Goal: Task Accomplishment & Management: Use online tool/utility

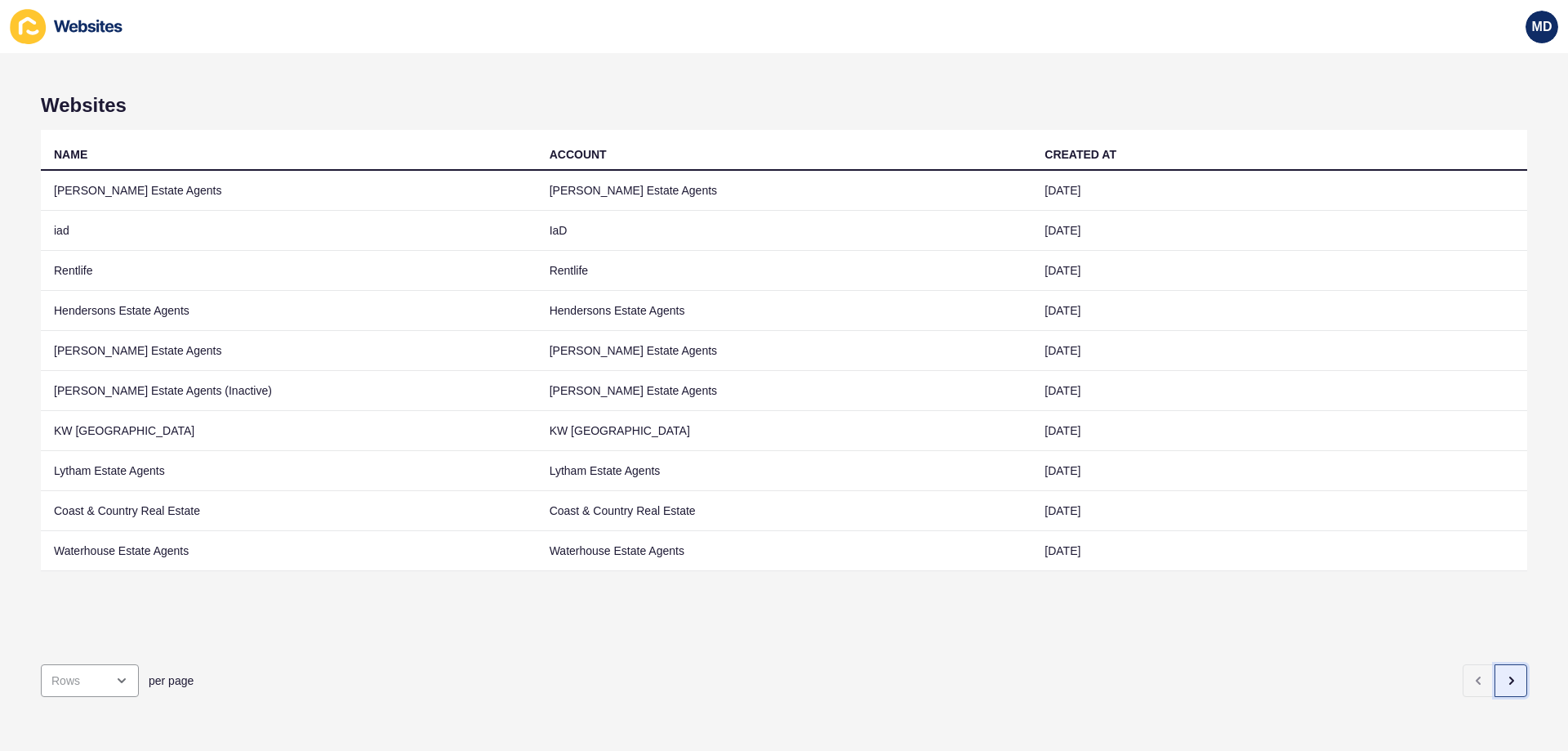
click at [1510, 664] on button "button" at bounding box center [1511, 680] width 33 height 33
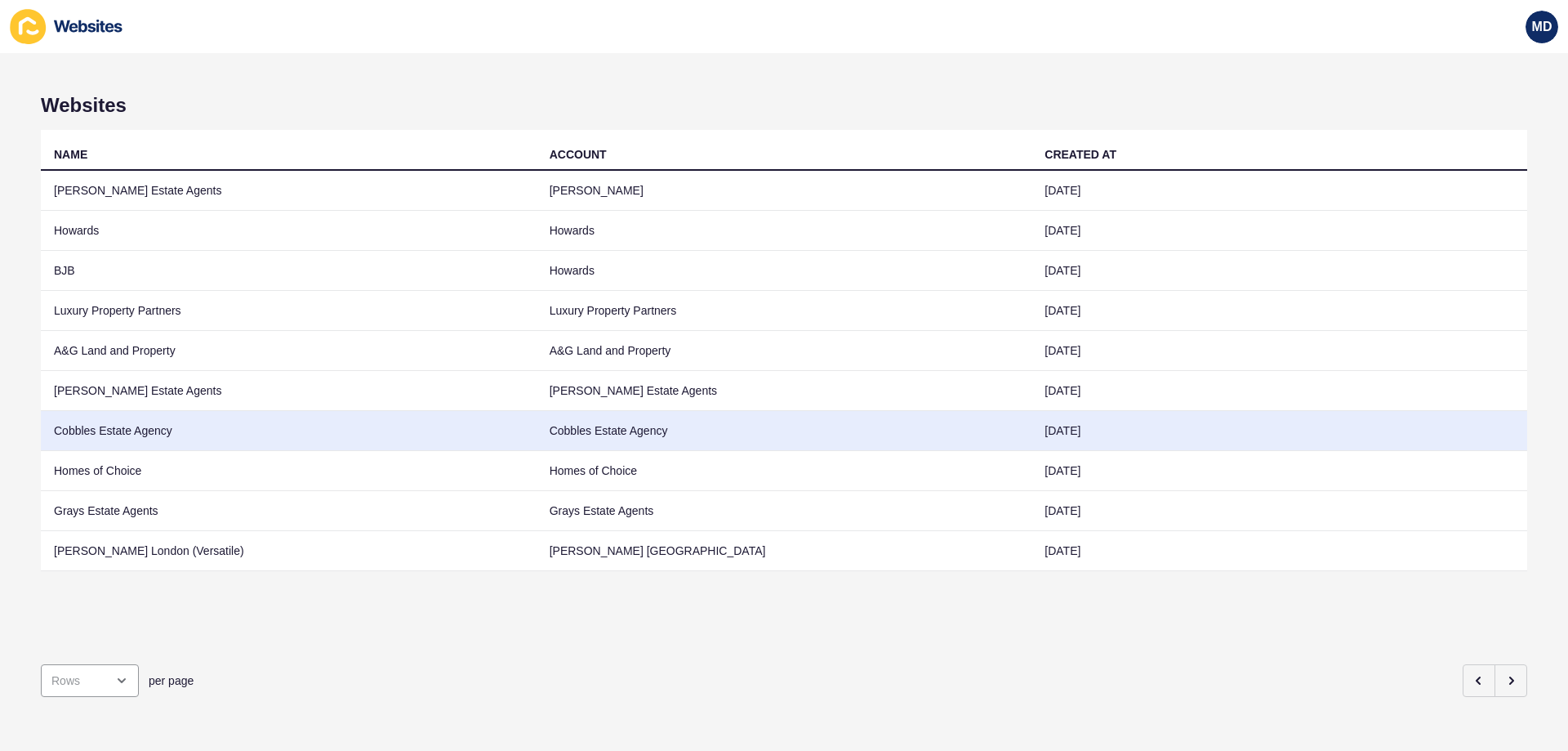
click at [310, 424] on td "Cobbles Estate Agency" at bounding box center [288, 430] width 496 height 40
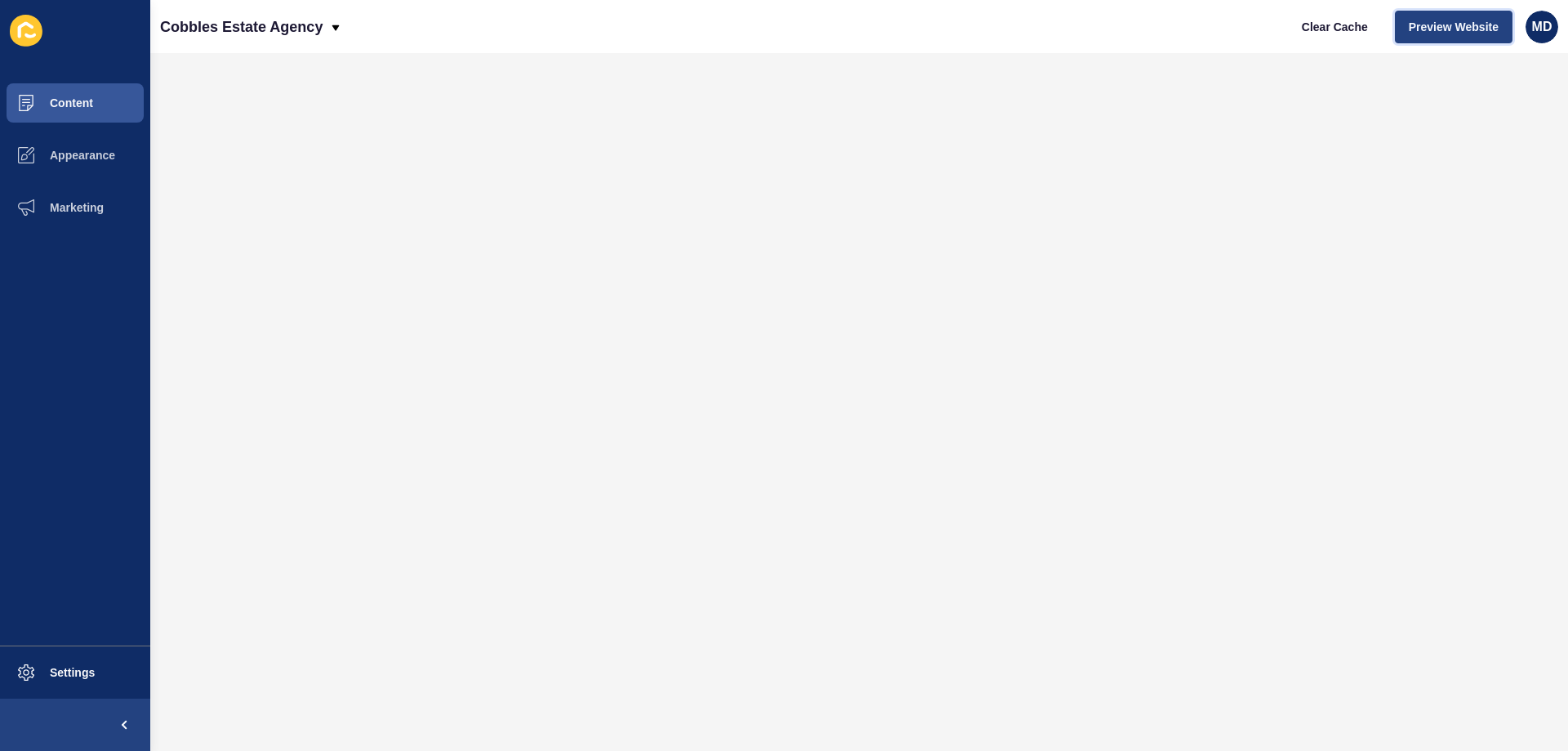
click at [1466, 41] on button "Preview Website" at bounding box center [1453, 26] width 117 height 33
click at [84, 673] on span "Settings" at bounding box center [46, 672] width 97 height 13
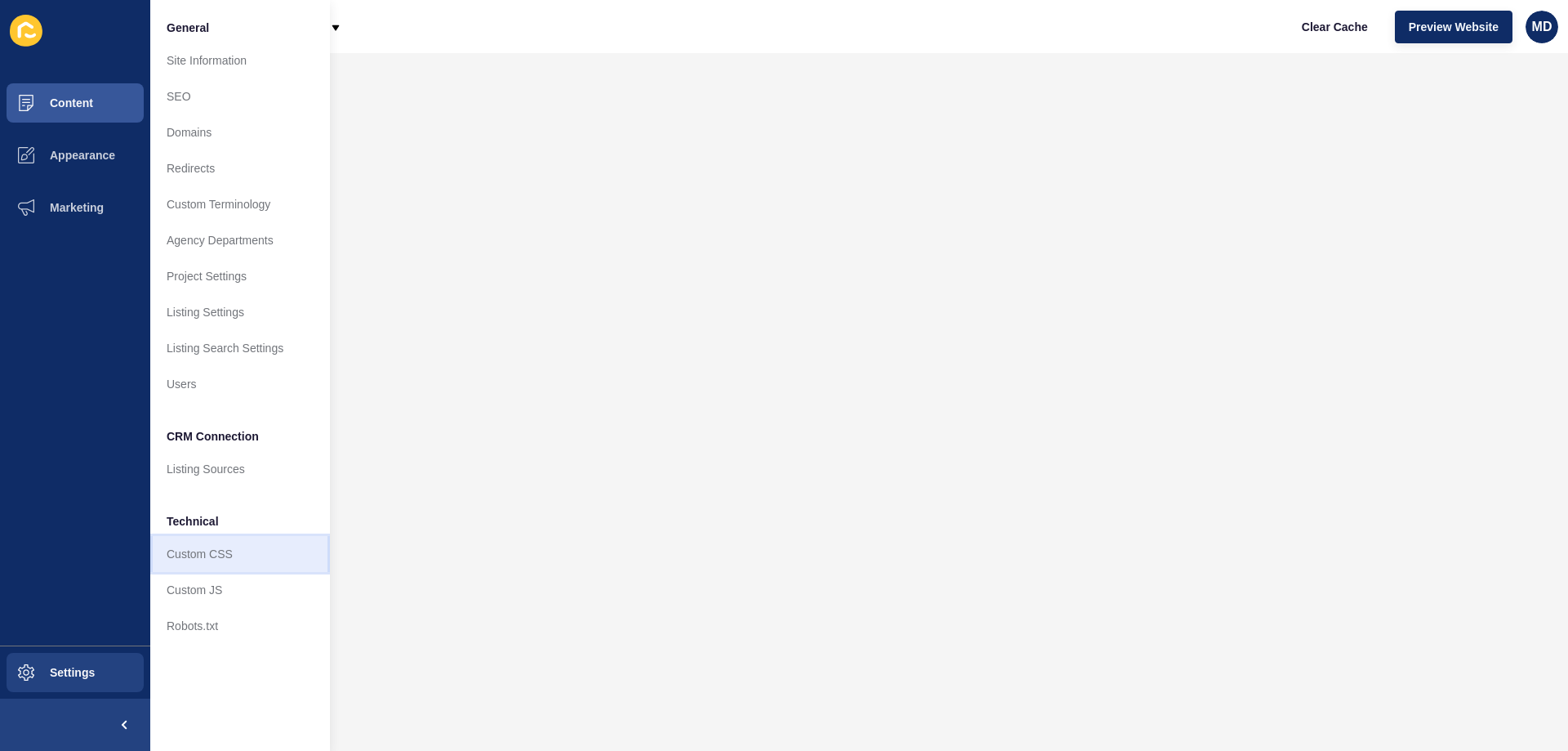
click at [234, 558] on link "Custom CSS" at bounding box center [241, 554] width 180 height 36
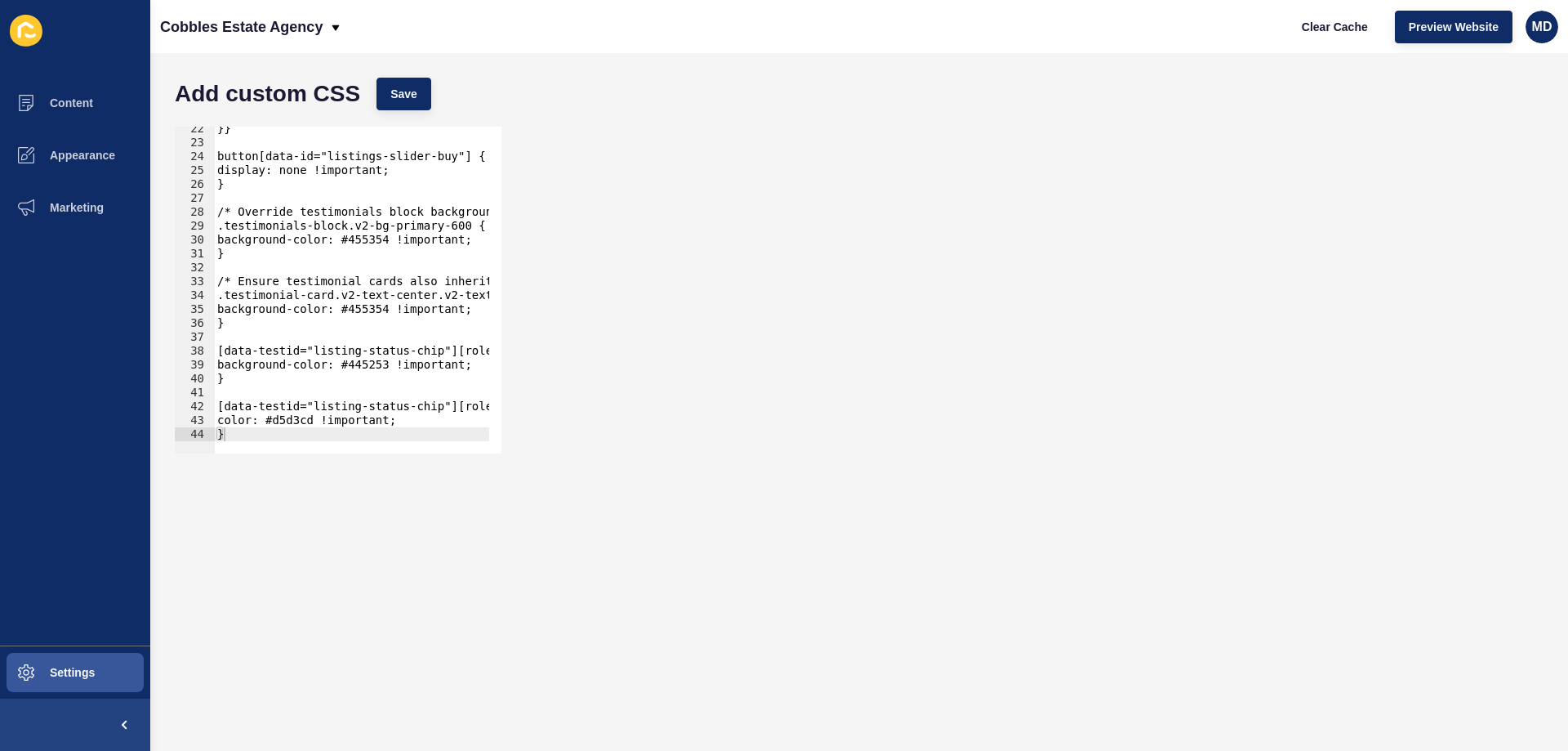
scroll to position [296, 0]
drag, startPoint x: 294, startPoint y: 409, endPoint x: 430, endPoint y: 446, distance: 140.9
click at [430, 446] on div "[data-testid="listing-status-chip"][role="listing-status"] p { 22 23 24 25 26 2…" at bounding box center [338, 290] width 327 height 327
click at [319, 420] on div "}} button[data-id="listings-slider-buy"] { display: none !important; } /* Overr…" at bounding box center [352, 290] width 275 height 327
click at [296, 432] on div "}} button[data-id="listings-slider-buy"] { display: none !important; } /* Overr…" at bounding box center [428, 293] width 428 height 342
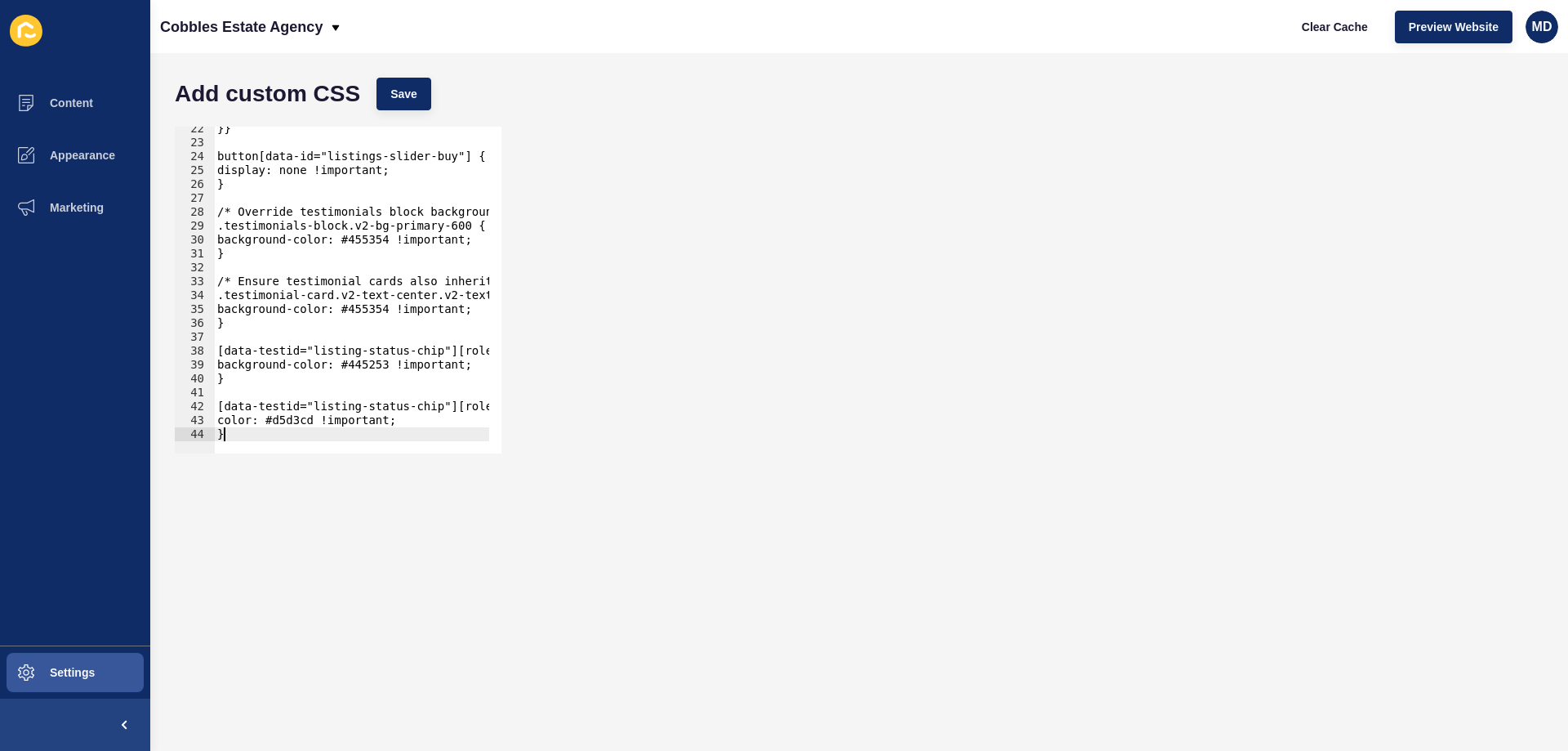
type textarea "}"
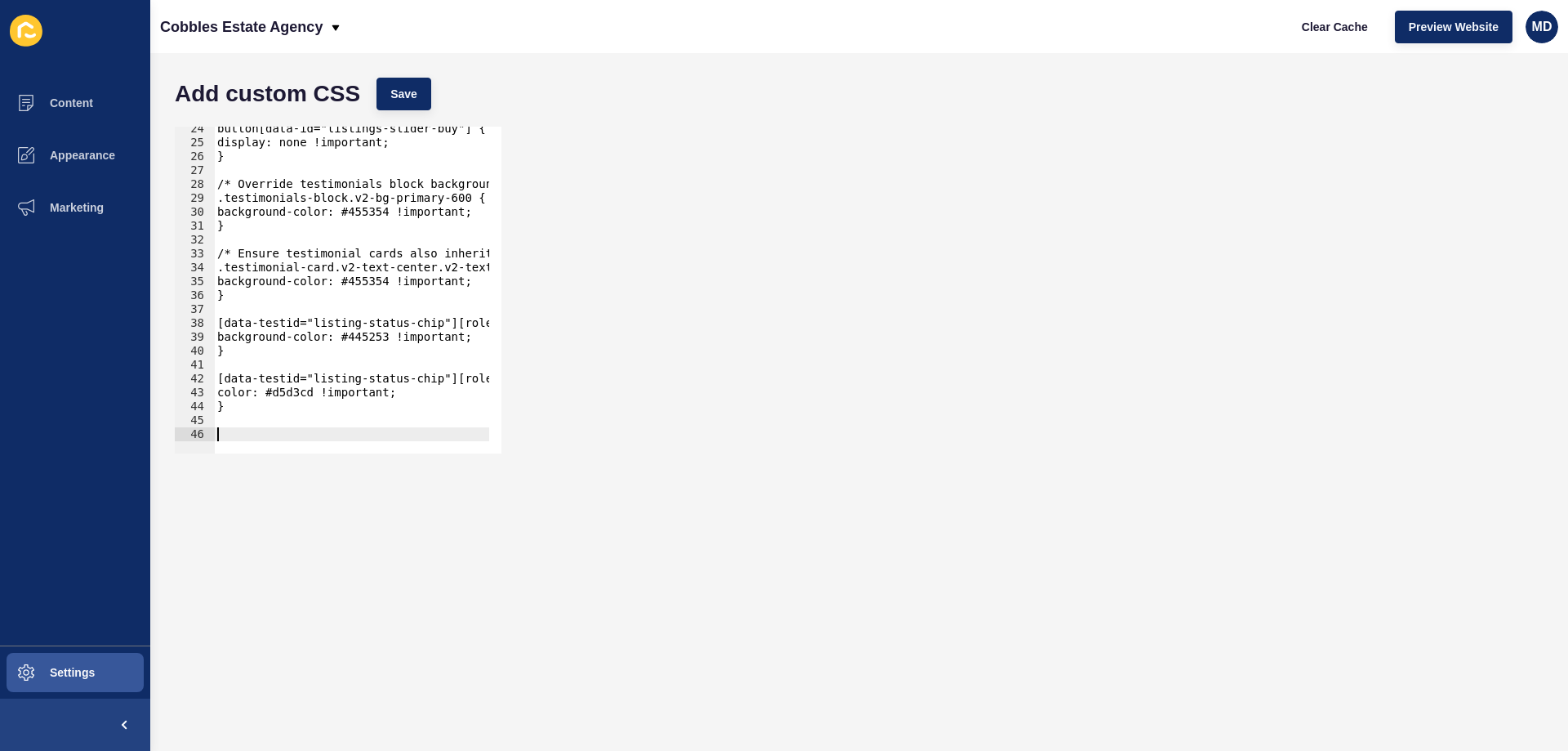
paste textarea "}"
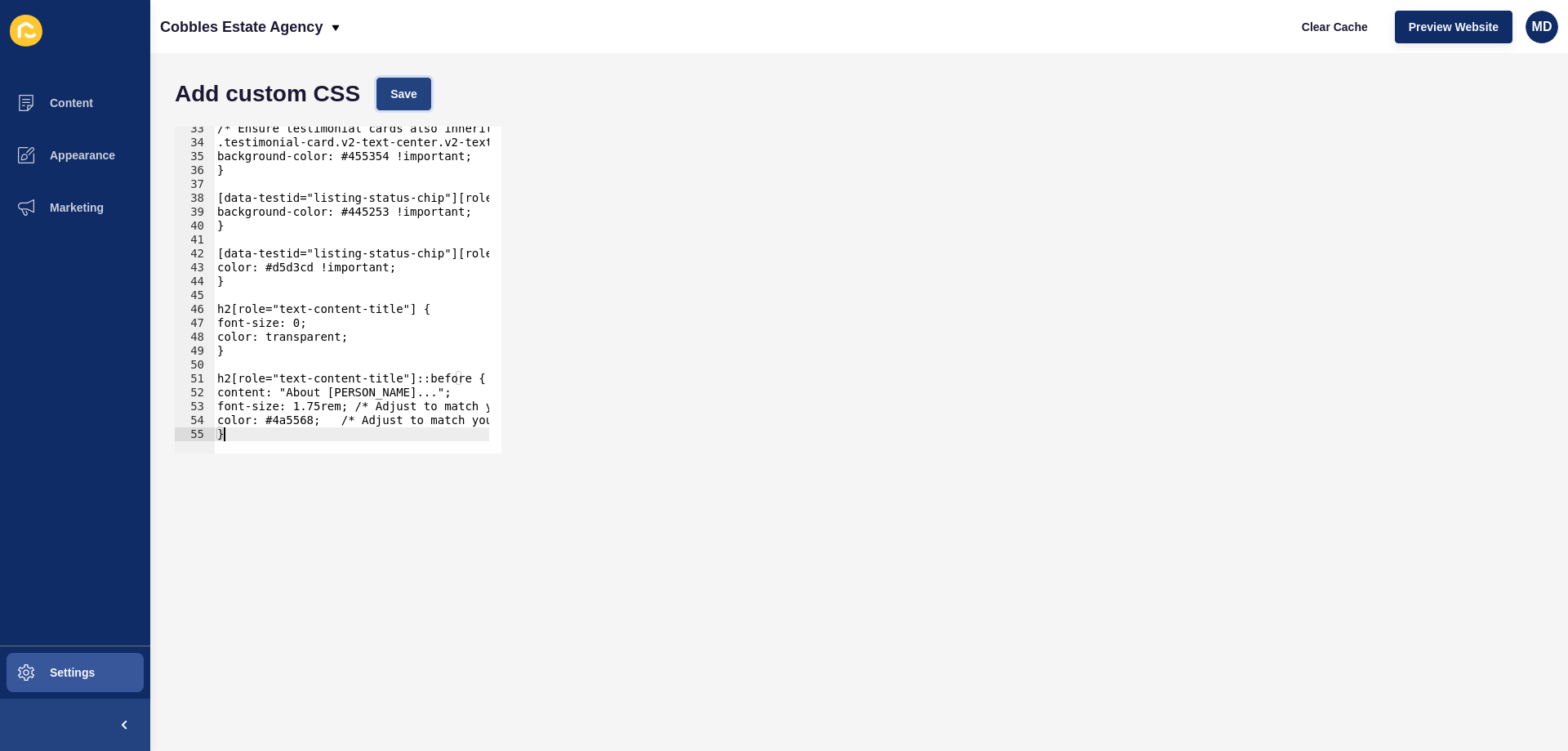
click at [405, 106] on button "Save" at bounding box center [404, 93] width 55 height 33
click at [1326, 26] on span "Clear Cache" at bounding box center [1334, 26] width 66 height 17
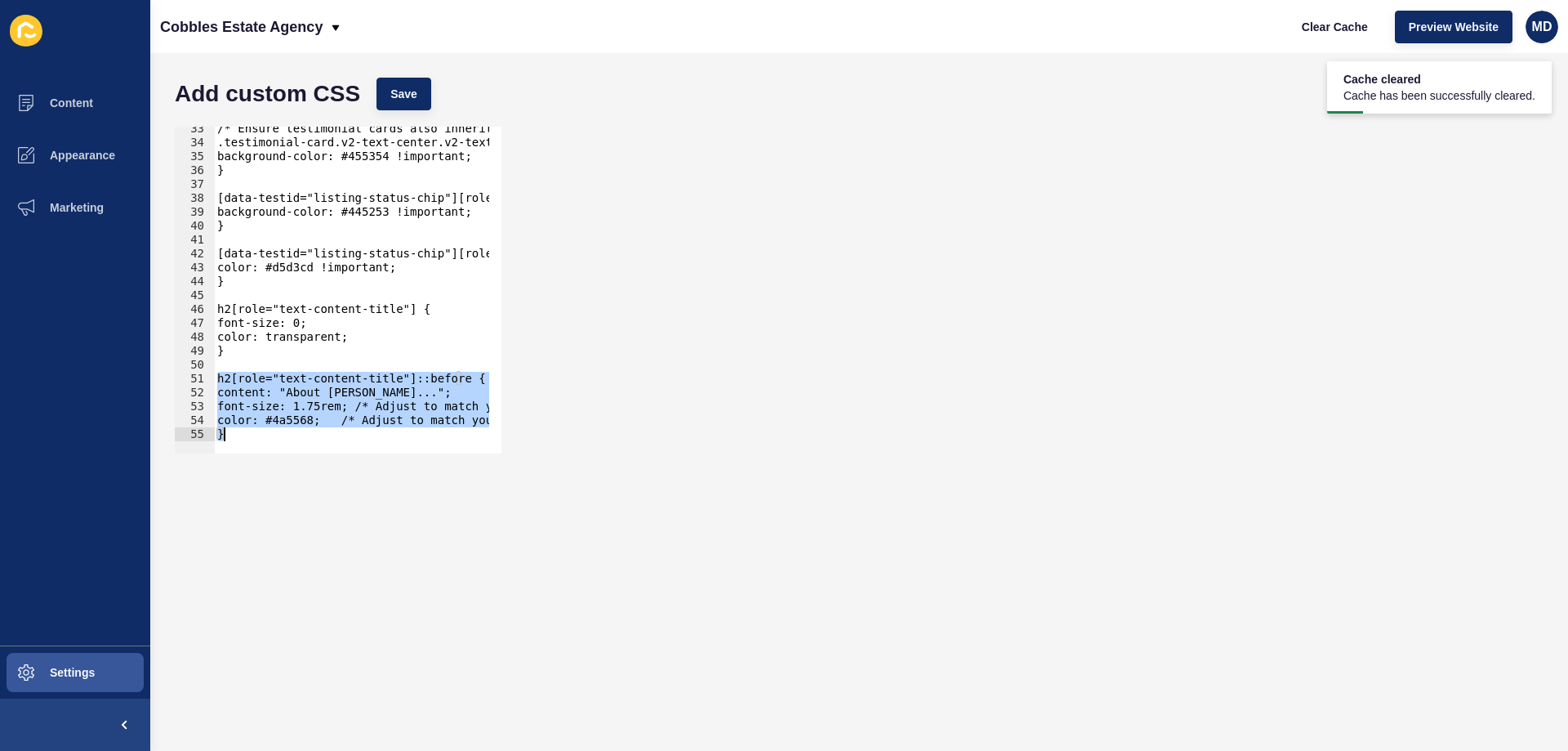
drag, startPoint x: 218, startPoint y: 376, endPoint x: 357, endPoint y: 615, distance: 276.5
click at [357, 615] on form "Add custom CSS Save h2[role="text-content-title"]::before { 33 34 35 36 37 38 3…" at bounding box center [859, 402] width 1386 height 665
type textarea "color: #4a5568; /* Adjust to match your original text color */ }"
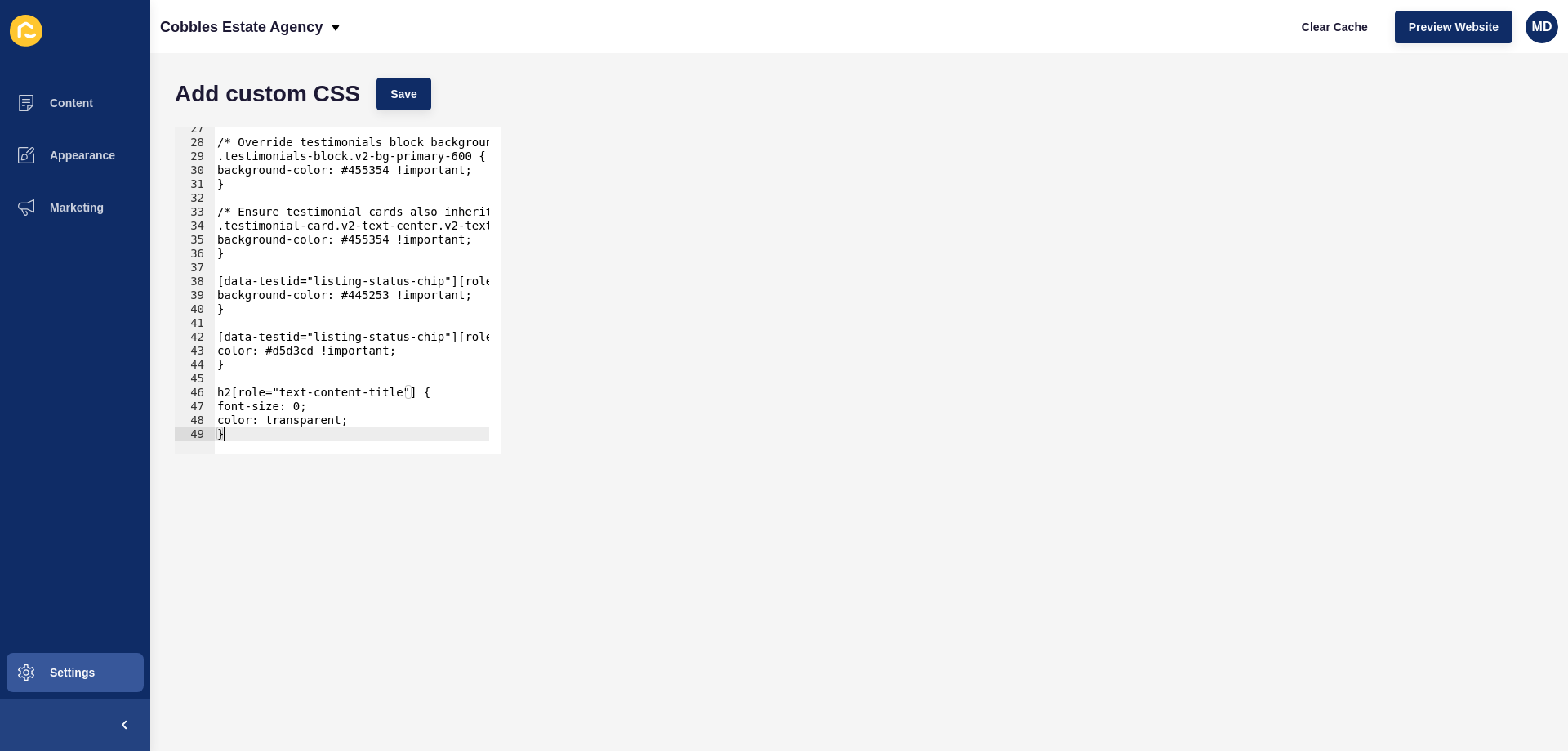
scroll to position [366, 0]
click at [389, 72] on div "Add custom CSS Save" at bounding box center [859, 94] width 1386 height 49
click at [397, 95] on span "Save" at bounding box center [404, 93] width 27 height 17
click at [1320, 27] on span "Clear Cache" at bounding box center [1334, 26] width 66 height 17
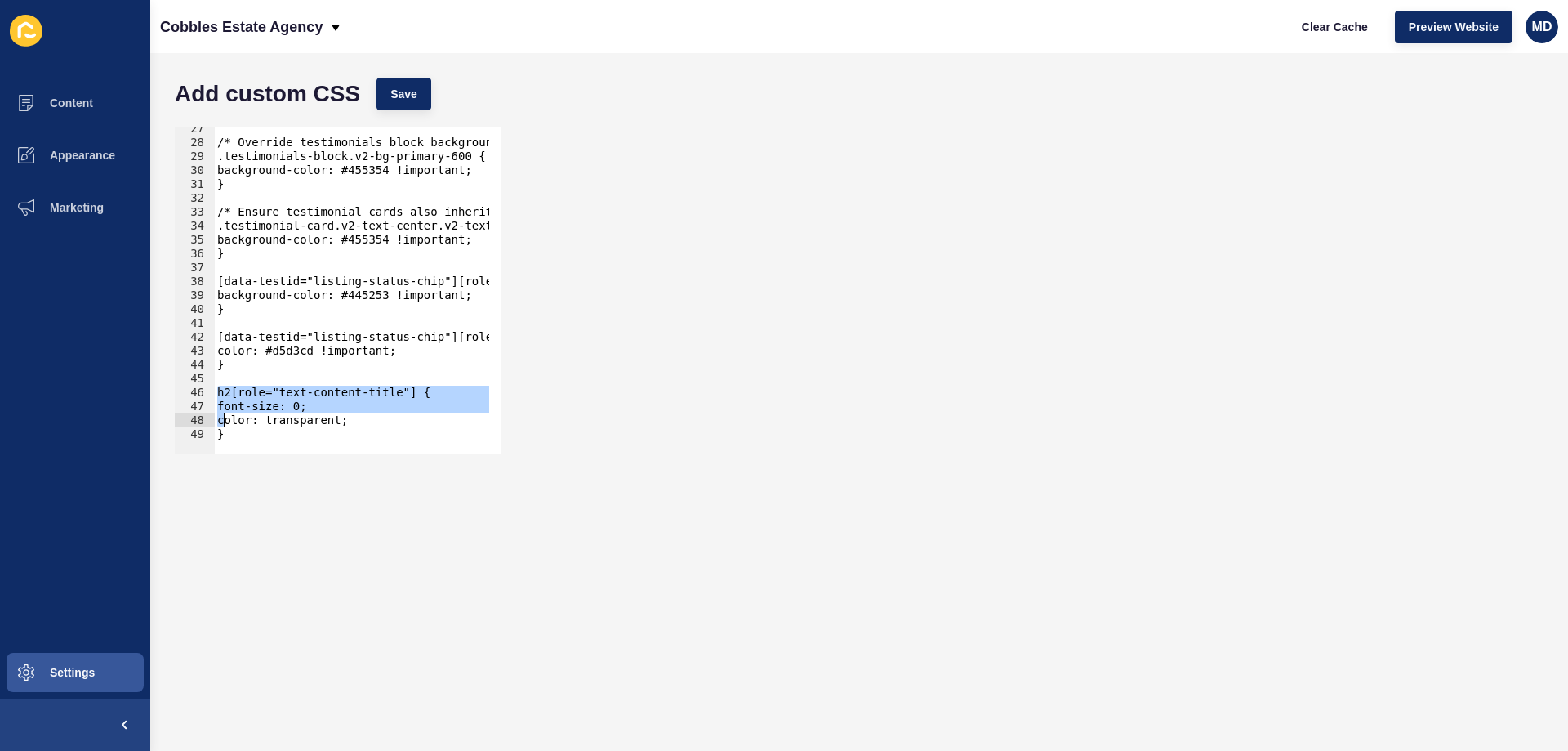
drag, startPoint x: 218, startPoint y: 394, endPoint x: 262, endPoint y: 470, distance: 87.8
click at [262, 470] on form "Add custom CSS Save h2[role="text-content-title"] { 27 28 29 30 31 32 33 34 35 …" at bounding box center [859, 402] width 1386 height 665
type textarea "color: transparent; }"
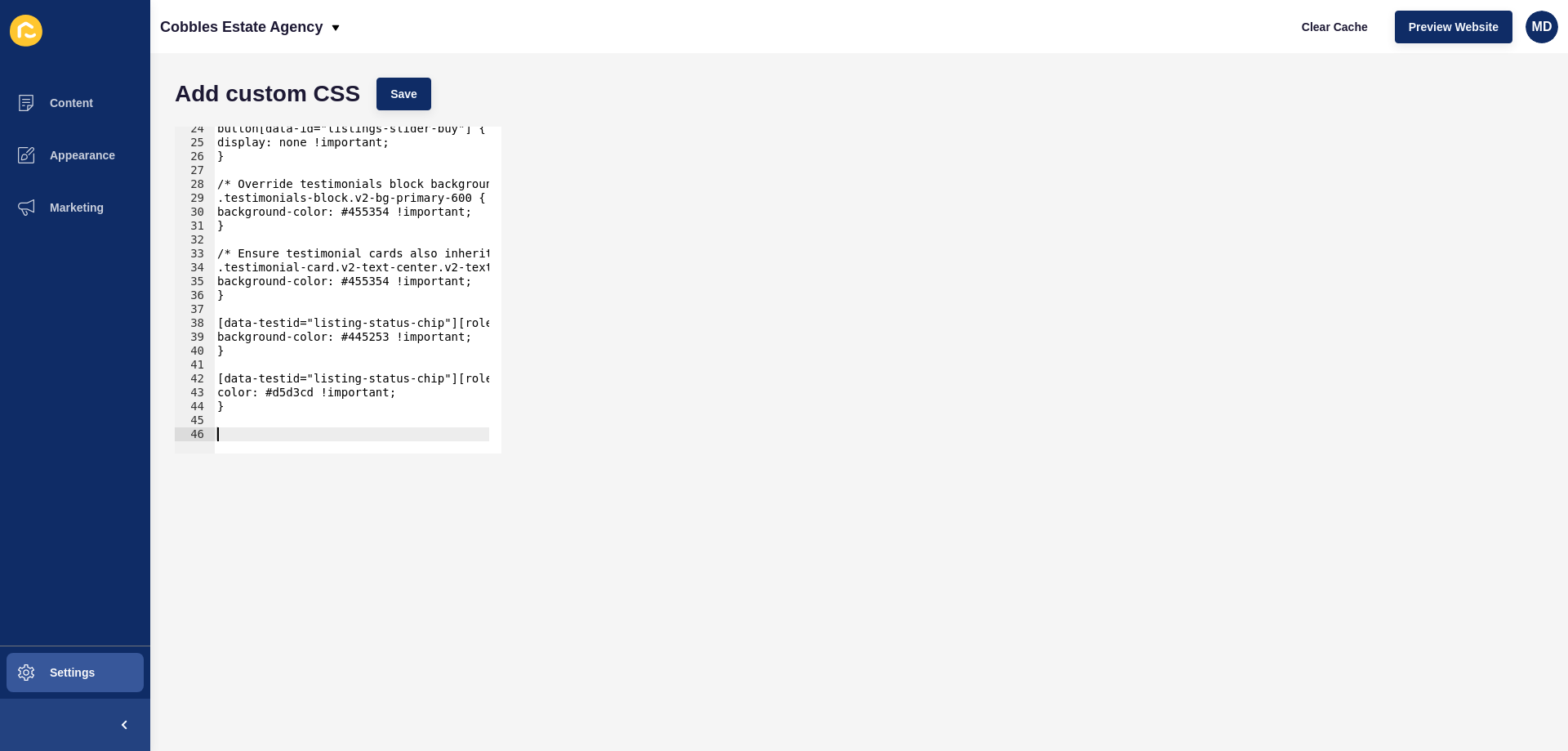
scroll to position [324, 0]
paste textarea "}"
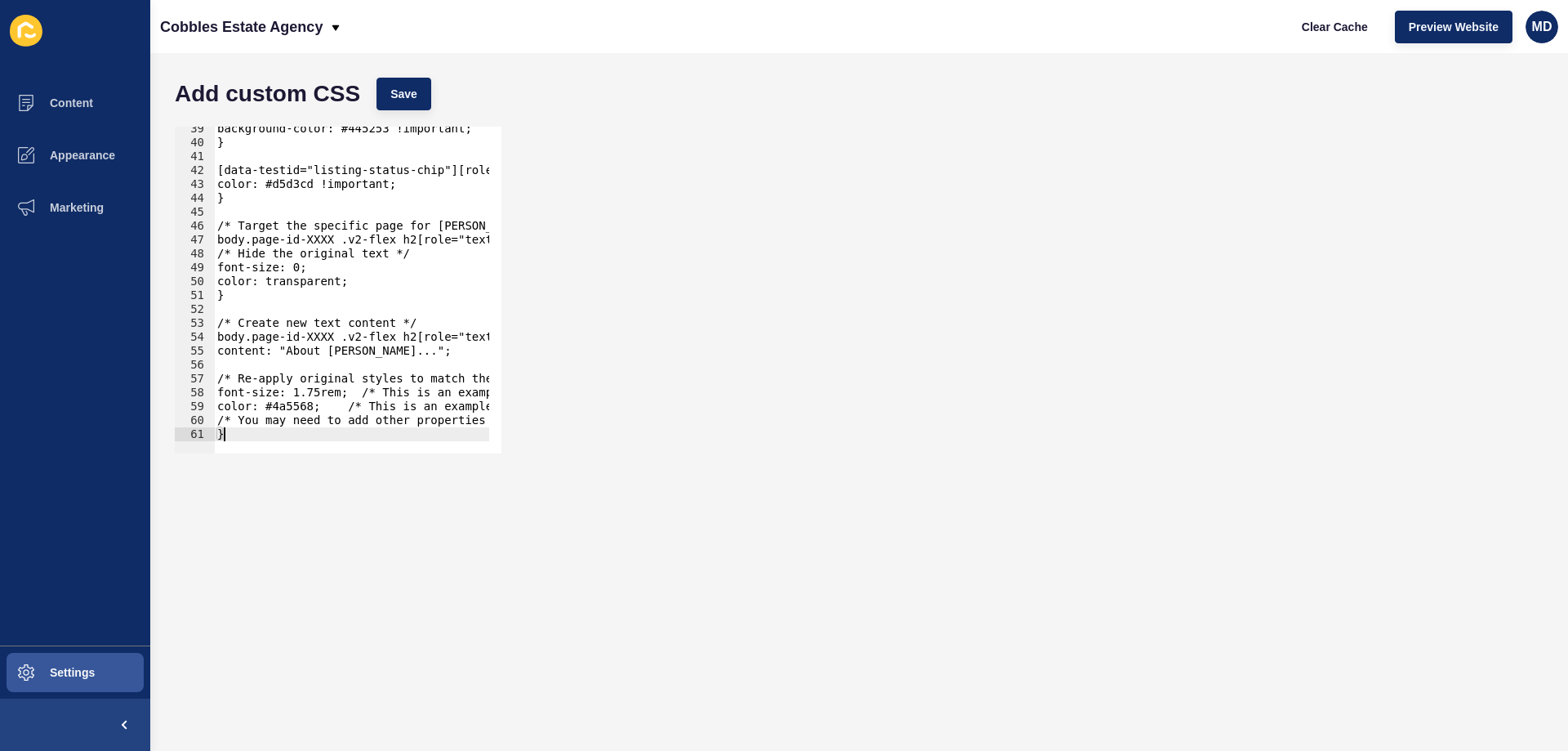
scroll to position [532, 0]
click at [385, 75] on div "Add custom CSS Save" at bounding box center [859, 94] width 1386 height 49
click at [407, 97] on span "Save" at bounding box center [404, 93] width 27 height 17
click at [1359, 26] on span "Clear Cache" at bounding box center [1334, 26] width 66 height 17
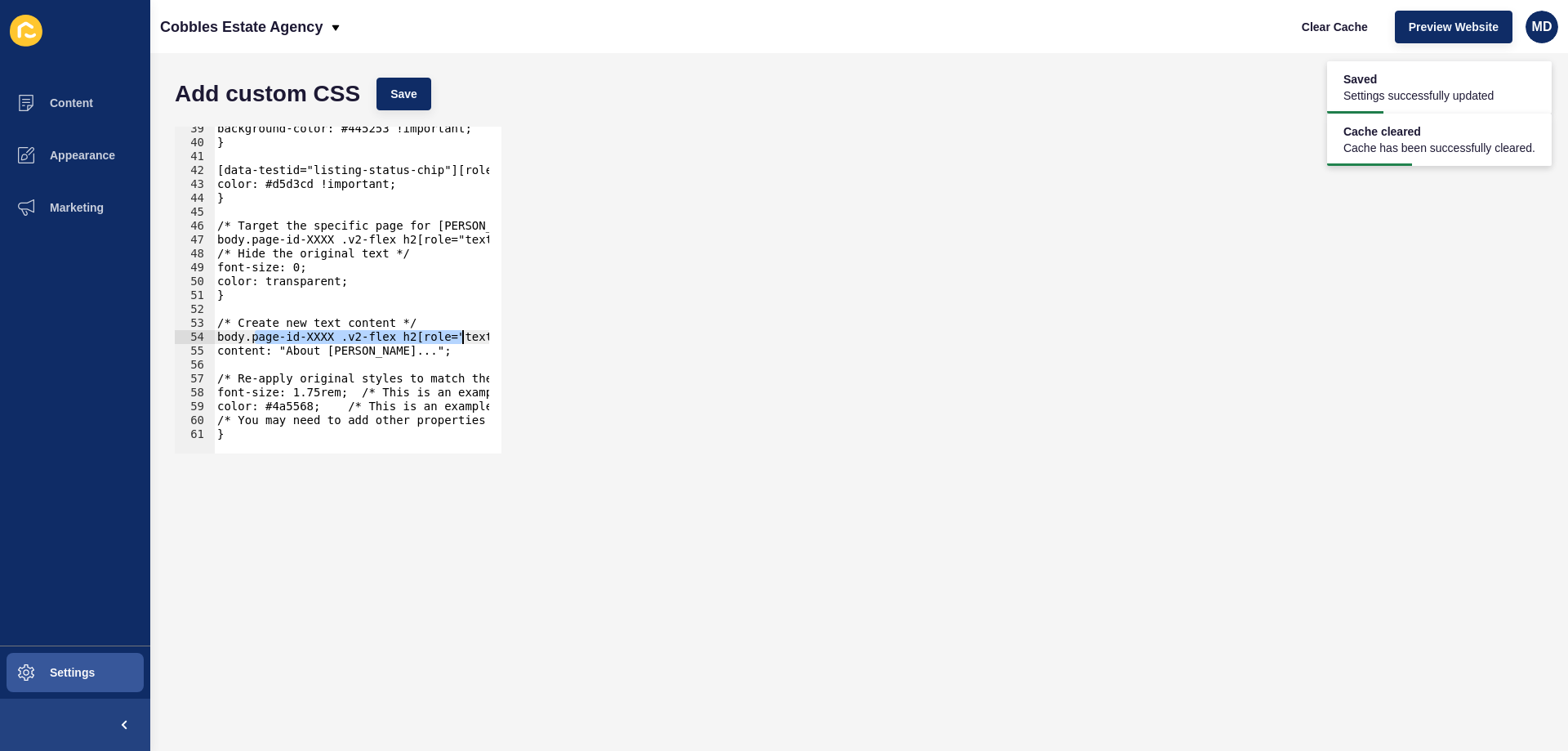
drag, startPoint x: 257, startPoint y: 330, endPoint x: 464, endPoint y: 336, distance: 207.1
click at [464, 336] on div "background-color: #445253 !important; } [data-testid="listing-status-chip"][rol…" at bounding box center [450, 293] width 472 height 342
click at [347, 342] on div "background-color: #445253 !important; } [data-testid="listing-status-chip"][rol…" at bounding box center [352, 290] width 275 height 327
click at [313, 345] on div "background-color: #445253 !important; } [data-testid="listing-status-chip"][rol…" at bounding box center [450, 293] width 472 height 342
click at [310, 339] on div "background-color: #445253 !important; } [data-testid="listing-status-chip"][rol…" at bounding box center [352, 290] width 275 height 327
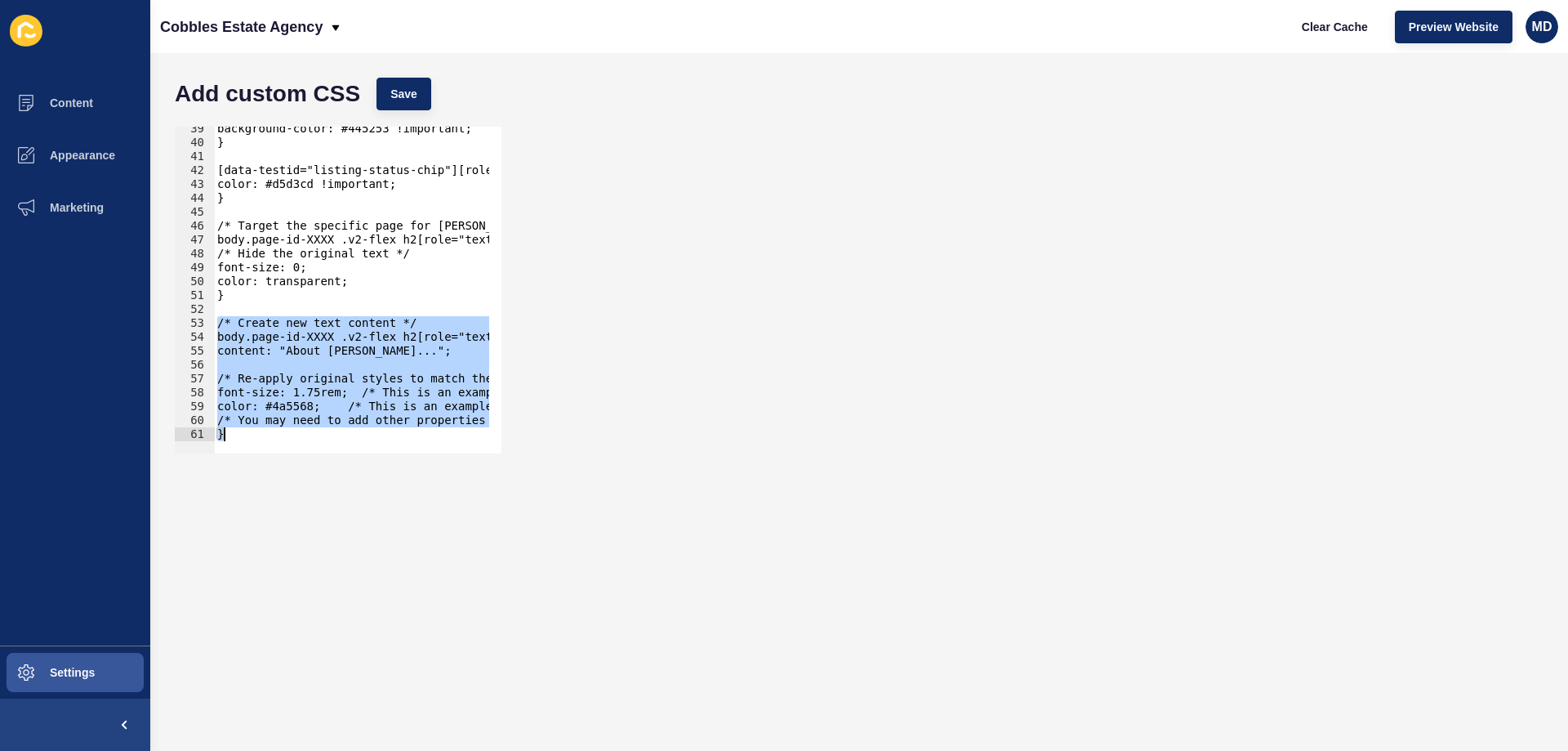
drag, startPoint x: 217, startPoint y: 323, endPoint x: 290, endPoint y: 474, distance: 167.7
click at [290, 474] on form "Add custom CSS Save body.page-id-XXXX .v2-flex h2[role="text-content-title"]::b…" at bounding box center [859, 402] width 1386 height 665
paste textarea
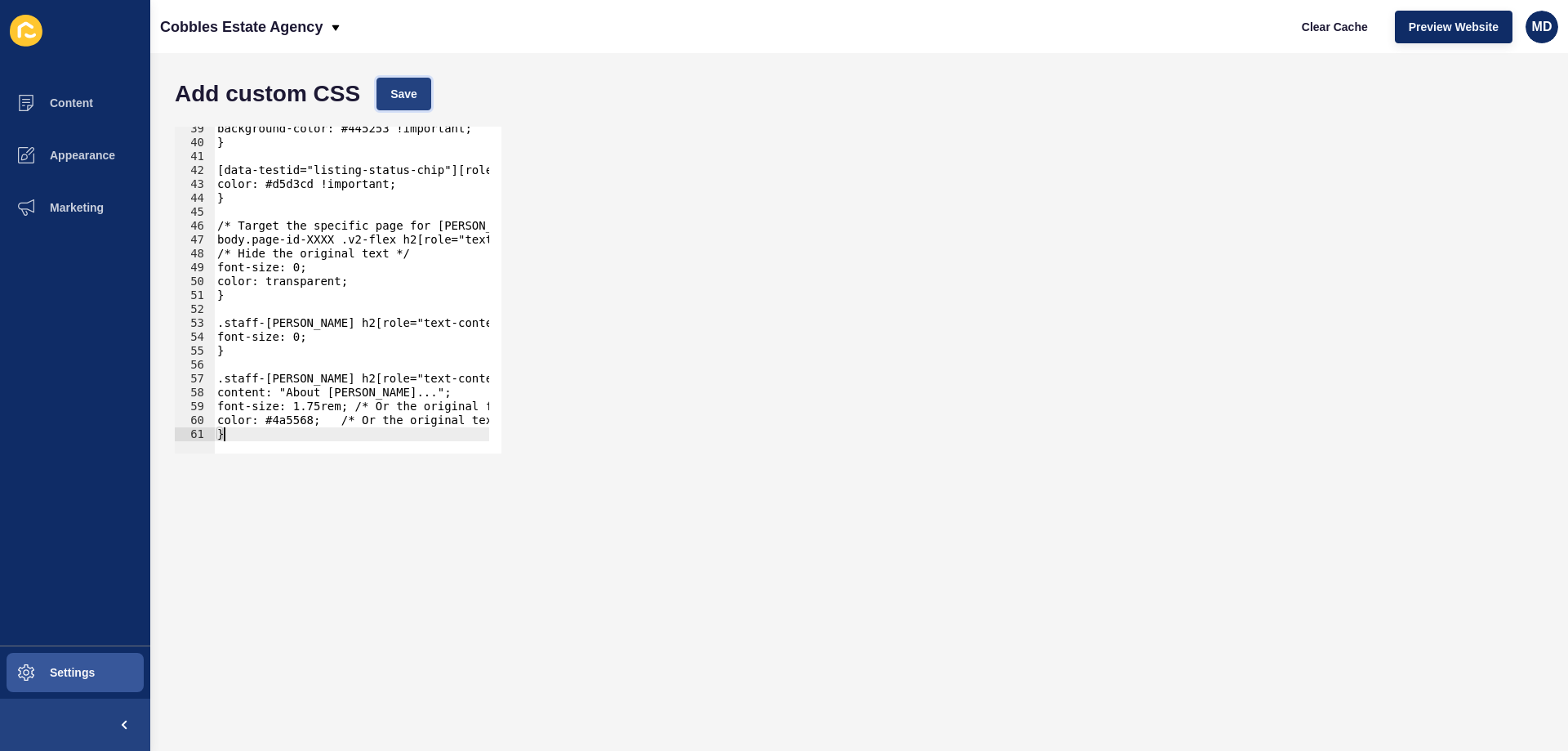
click at [392, 106] on button "Save" at bounding box center [404, 93] width 55 height 33
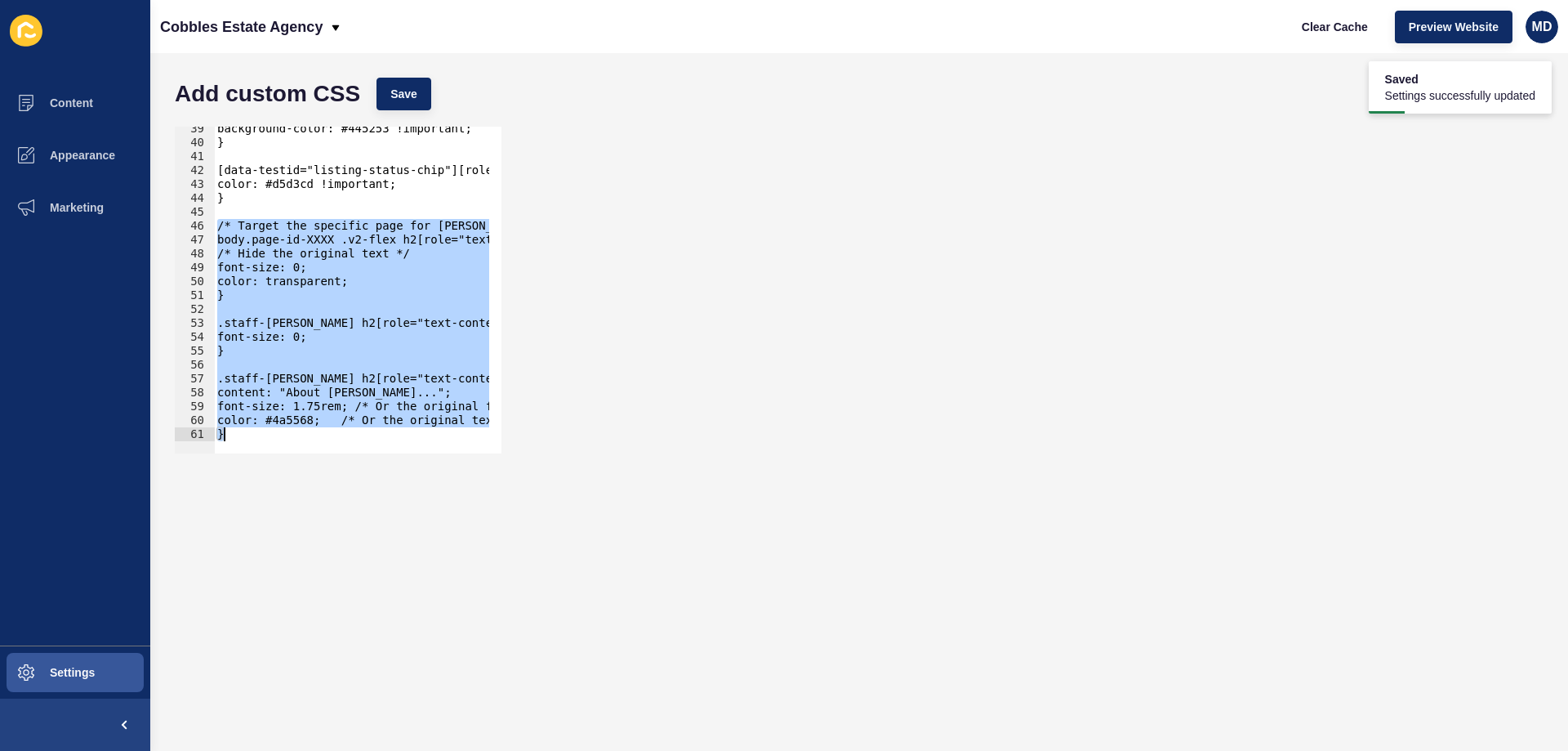
drag, startPoint x: 215, startPoint y: 271, endPoint x: 283, endPoint y: 480, distance: 219.8
click at [283, 480] on form "Add custom CSS Save /* Target the specific page for [PERSON_NAME] */ 39 40 41 4…" at bounding box center [859, 402] width 1386 height 665
paste textarea
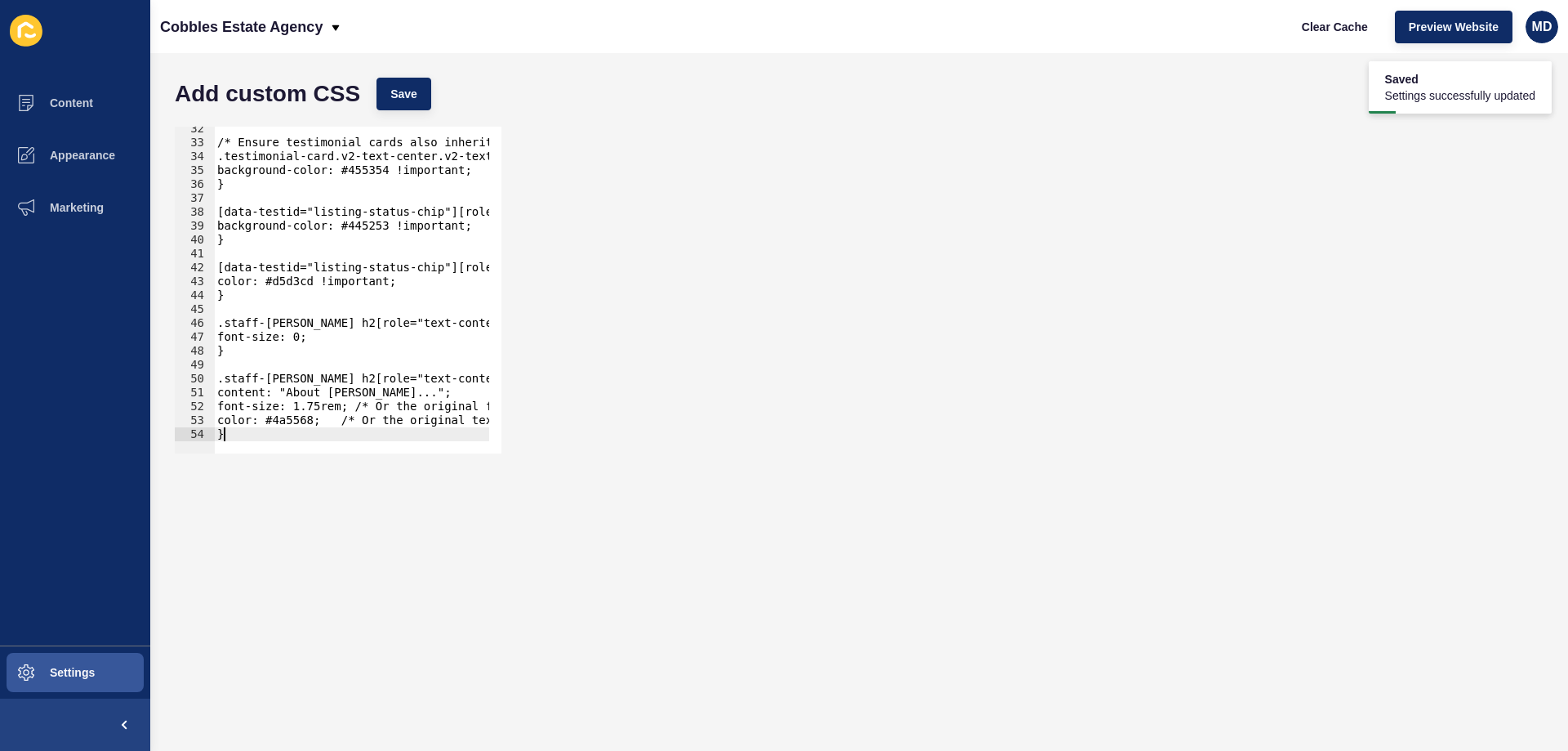
scroll to position [435, 0]
click at [380, 101] on button "Save" at bounding box center [404, 93] width 55 height 33
click at [1307, 29] on span "Clear Cache" at bounding box center [1334, 26] width 66 height 17
drag, startPoint x: 300, startPoint y: 336, endPoint x: 310, endPoint y: 336, distance: 10.0
click at [301, 336] on div "/* Ensure testimonial cards also inherit the new color if needed */ .testimonia…" at bounding box center [428, 293] width 428 height 342
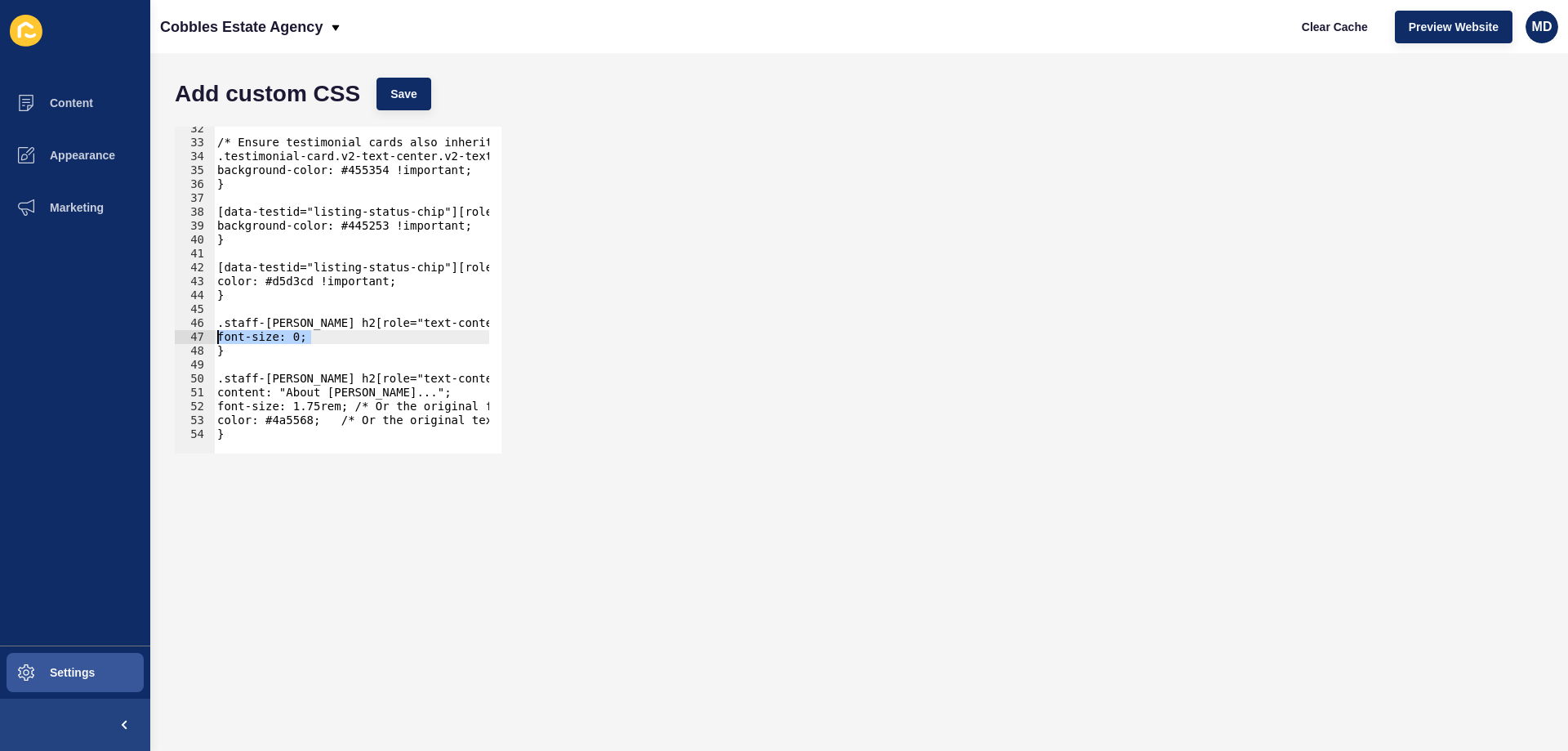
drag, startPoint x: 355, startPoint y: 333, endPoint x: 146, endPoint y: 333, distance: 209.0
click at [146, 333] on div "Content Appearance Marketing Settings Cobbles Estate Agency Clear Cache Preview…" at bounding box center [784, 376] width 1568 height 751
click at [411, 398] on div "/* Ensure testimonial cards also inherit the new color if needed */ .testimonia…" at bounding box center [428, 293] width 428 height 342
click at [410, 407] on div "/* Ensure testimonial cards also inherit the new color if needed */ .testimonia…" at bounding box center [428, 293] width 428 height 342
click at [417, 419] on div "/* Ensure testimonial cards also inherit the new color if needed */ .testimonia…" at bounding box center [428, 293] width 428 height 342
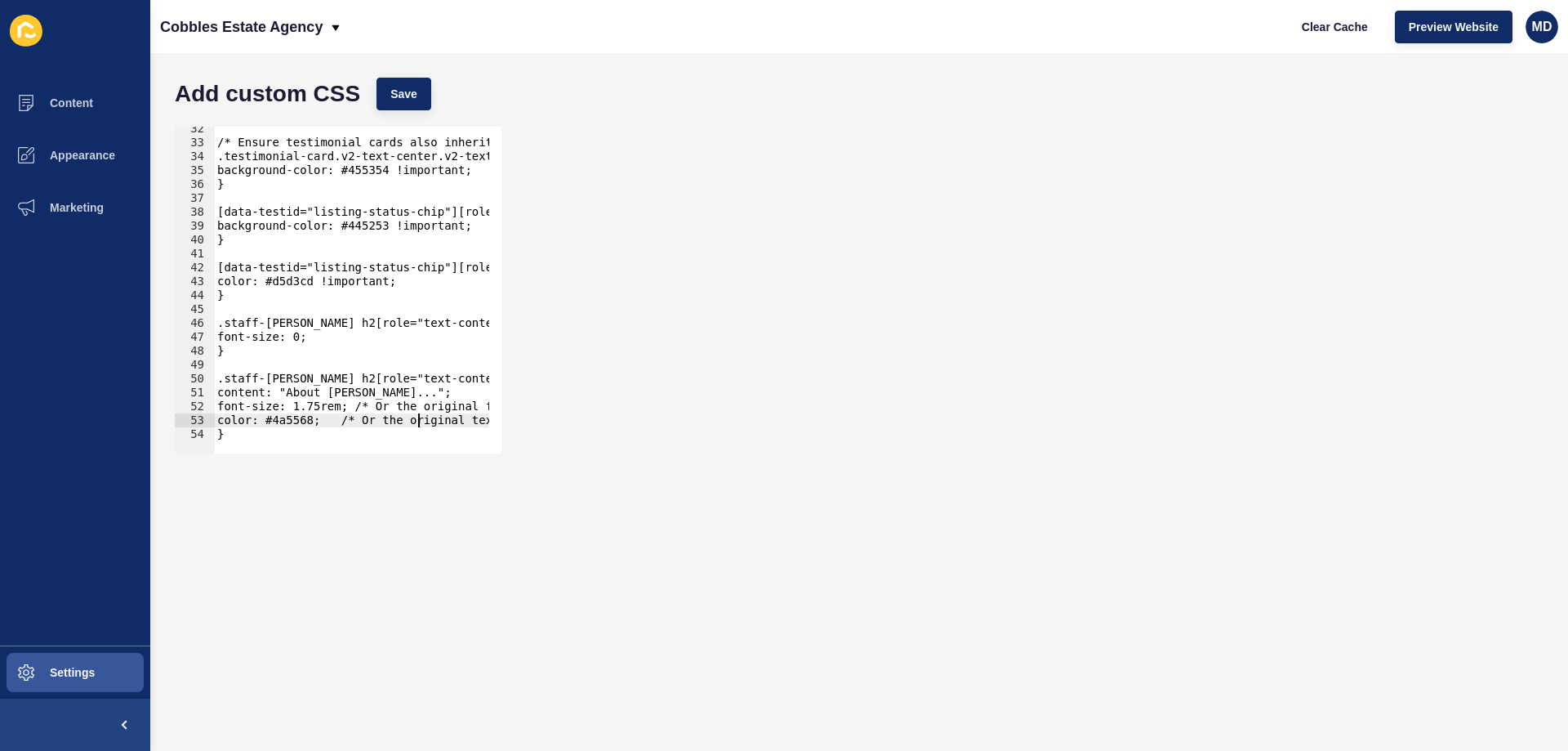
click at [471, 319] on div "/* Ensure testimonial cards also inherit the new color if needed */ .testimonia…" at bounding box center [428, 293] width 428 height 342
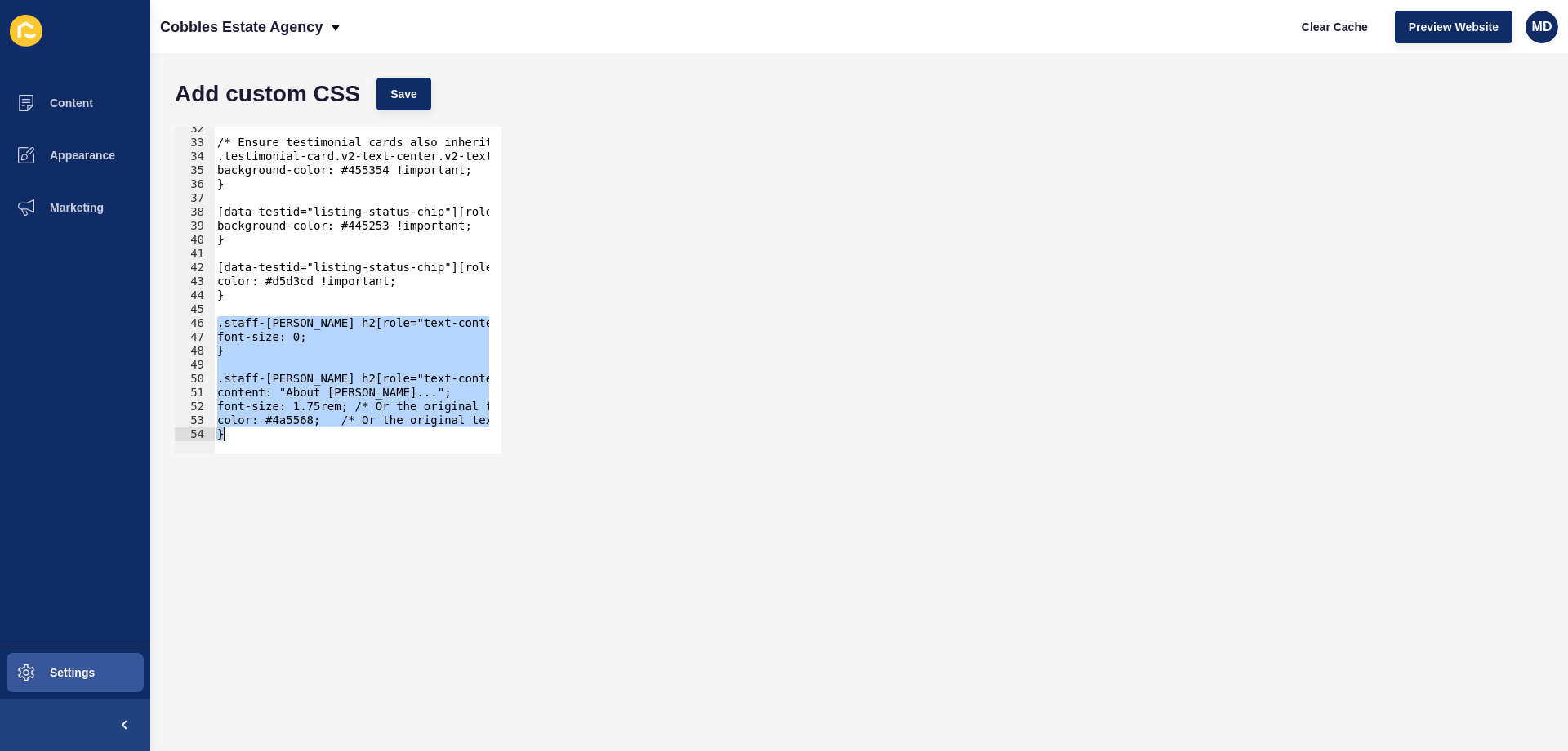
drag, startPoint x: 216, startPoint y: 326, endPoint x: 281, endPoint y: 495, distance: 181.1
click at [281, 495] on form "Add custom CSS Save .staff-[PERSON_NAME] h2[role="text-content-title"] { 32 33 …" at bounding box center [859, 402] width 1386 height 665
type textarea "color: #4a5568; /* Or the original text color */ }"
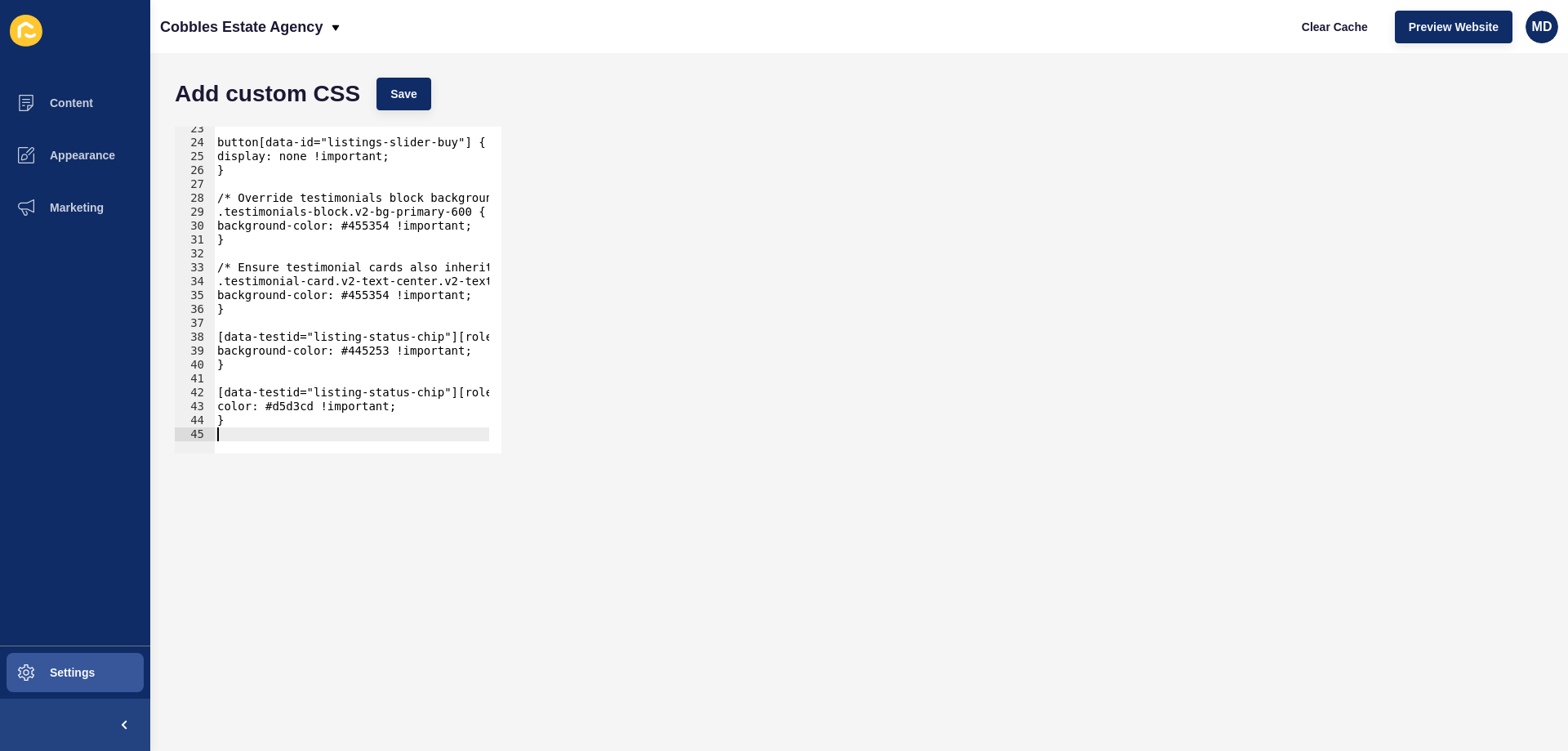
type textarea "}"
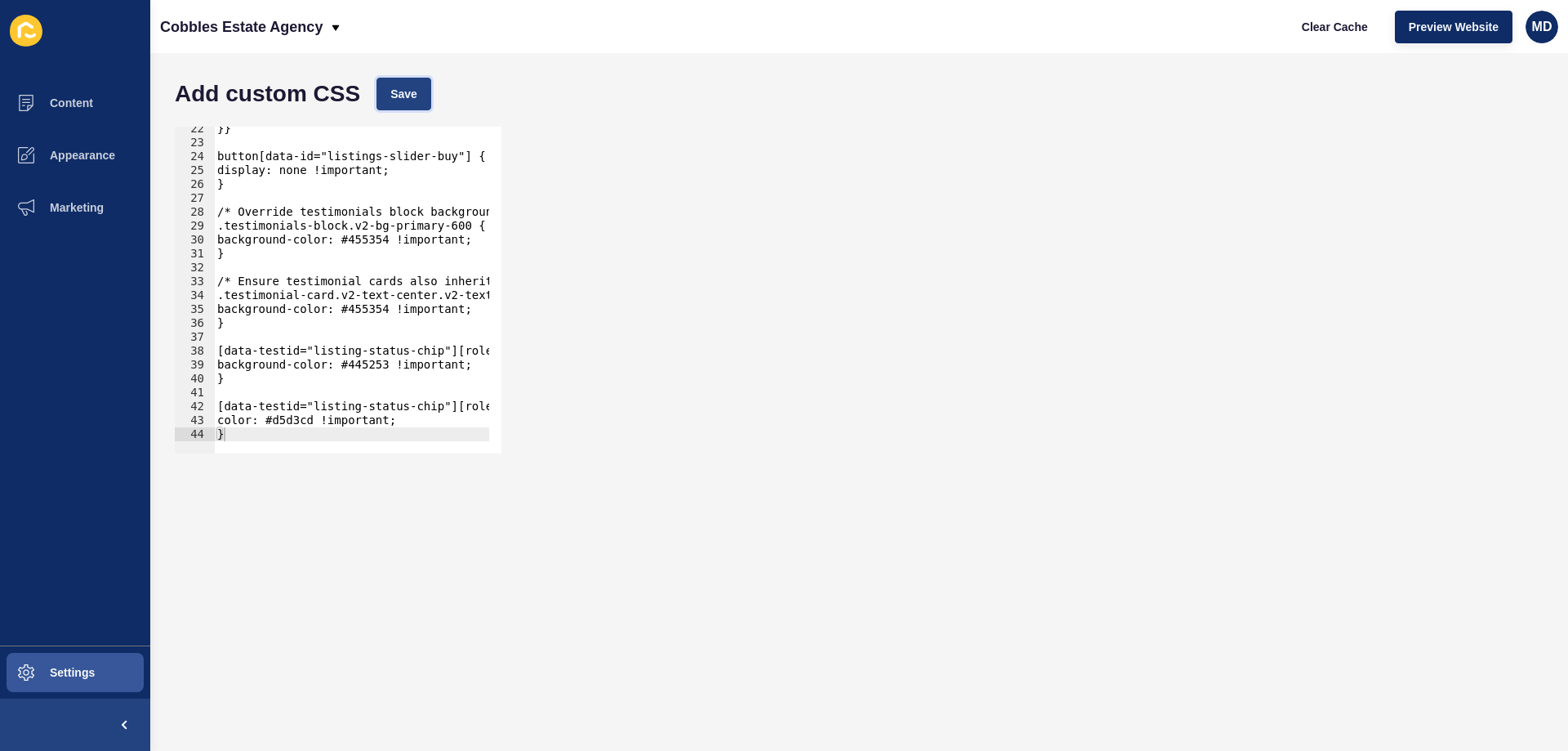
click at [407, 87] on span "Save" at bounding box center [404, 93] width 27 height 17
click at [1341, 37] on button "Clear Cache" at bounding box center [1335, 26] width 94 height 33
click at [808, 236] on div "} 22 23 24 25 26 27 28 29 30 31 32 33 34 35 36 37 38 39 40 41 42 43 44 }} butto…" at bounding box center [859, 289] width 1386 height 343
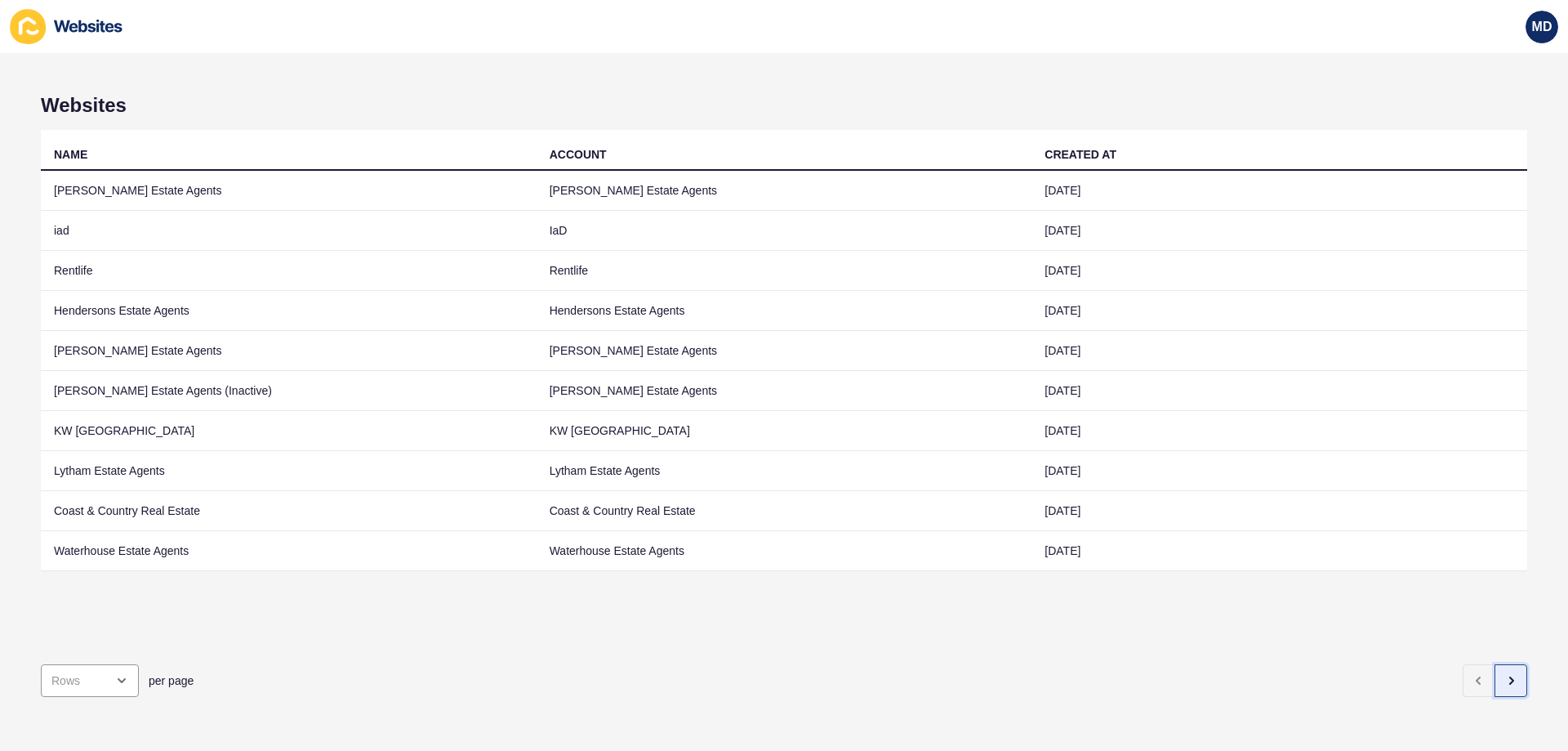
click at [1505, 674] on icon "button" at bounding box center [1511, 680] width 13 height 13
